Goal: Navigation & Orientation: Go to known website

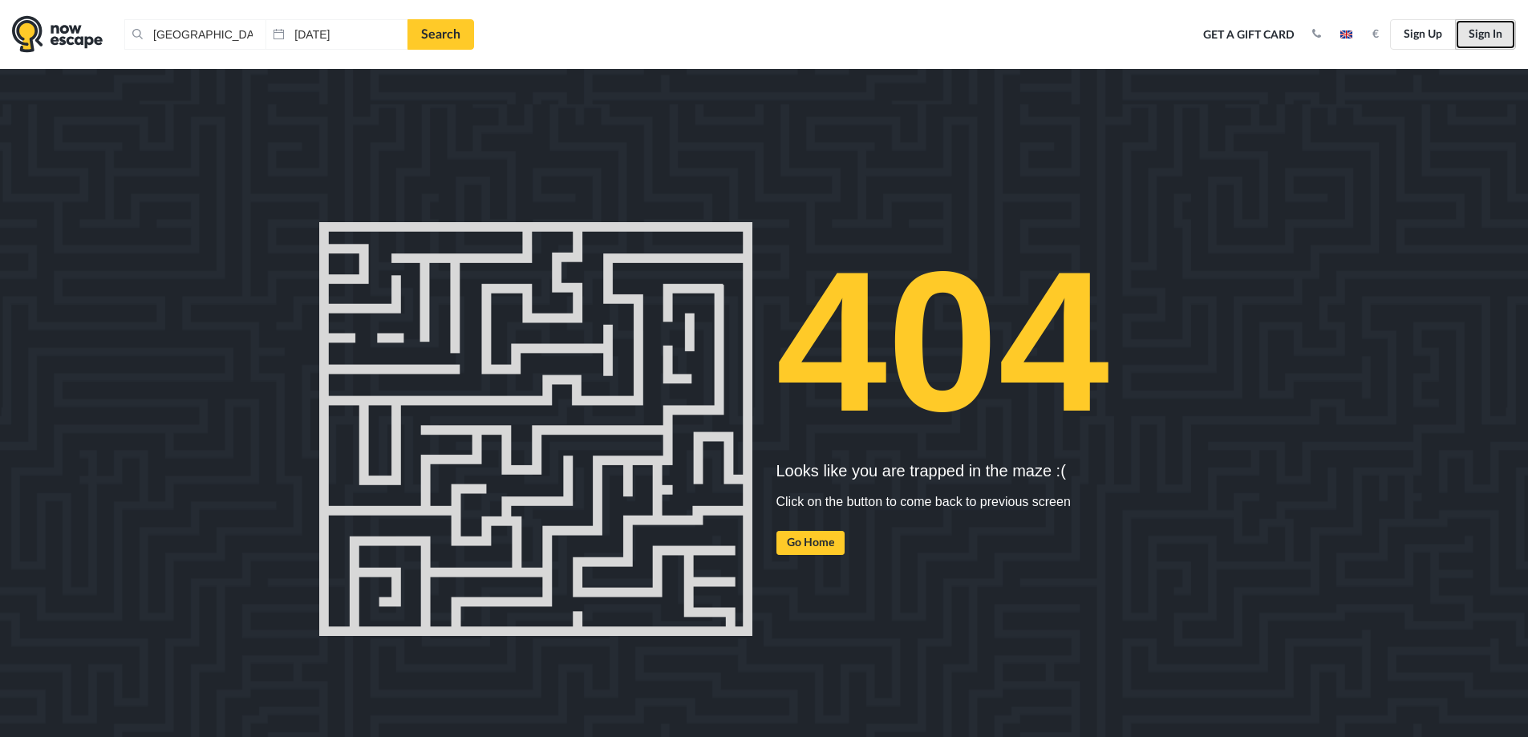
click at [1479, 36] on link "Sign In" at bounding box center [1485, 34] width 61 height 30
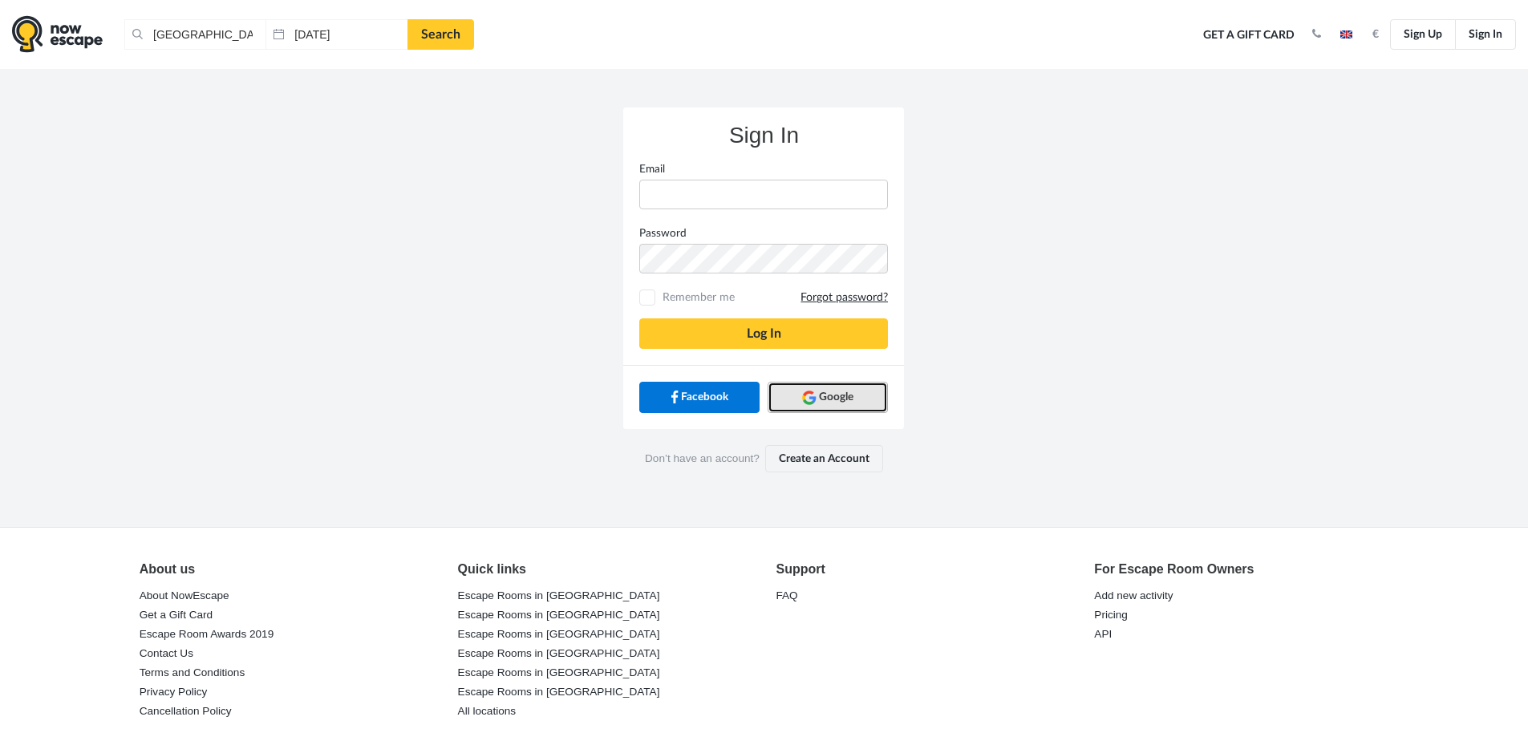
click at [809, 404] on img at bounding box center [809, 398] width 14 height 14
